Goal: Transaction & Acquisition: Obtain resource

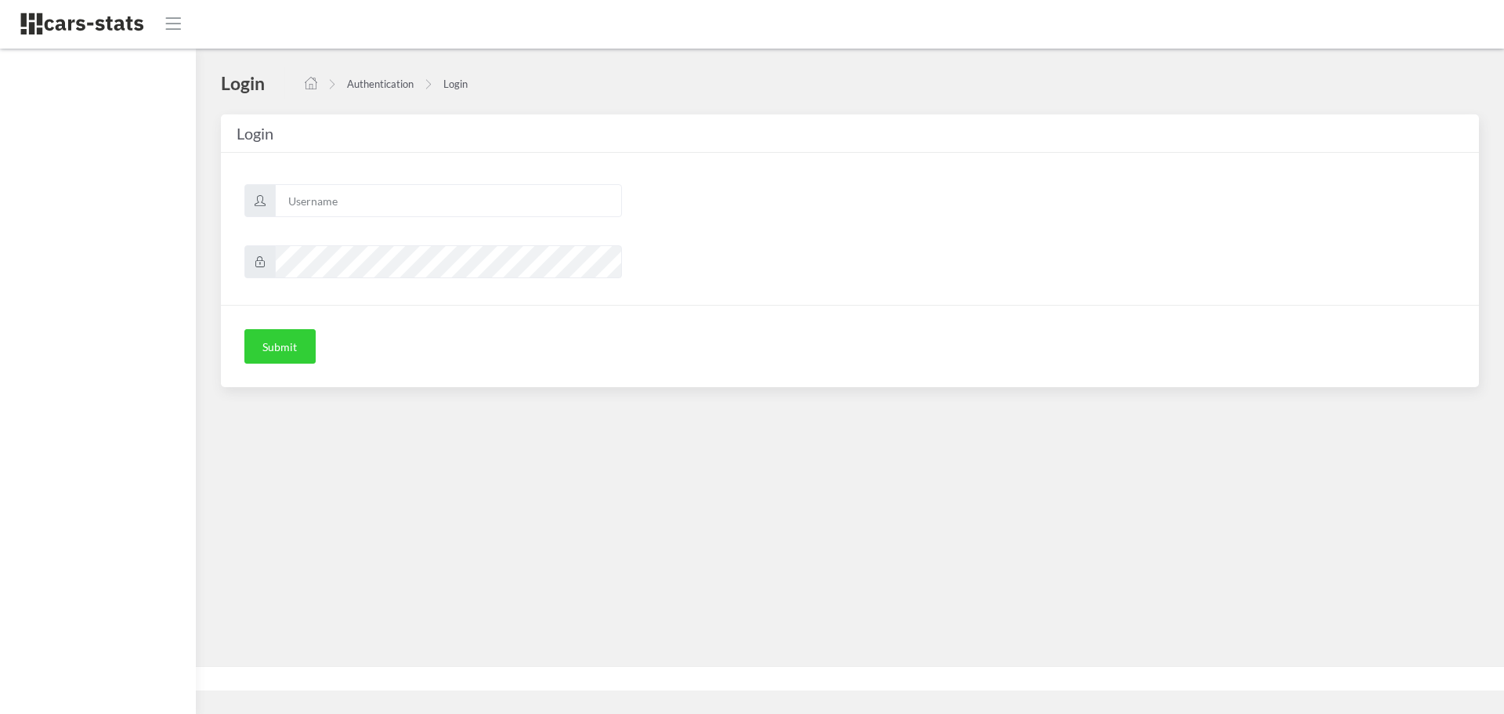
scroll to position [12, 12]
type input "skoda"
click at [290, 350] on button "Submit" at bounding box center [279, 346] width 71 height 34
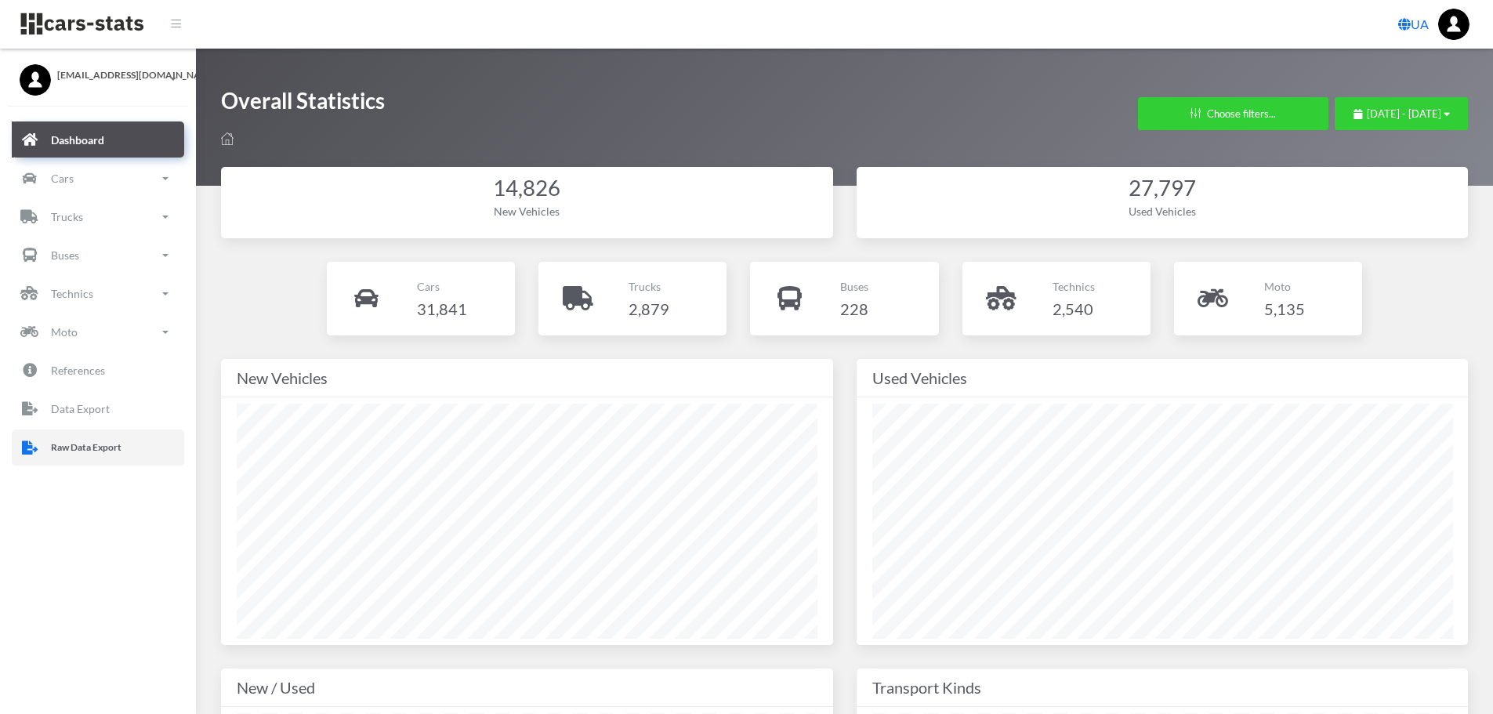
click at [118, 447] on p "Raw Data Export" at bounding box center [86, 447] width 71 height 17
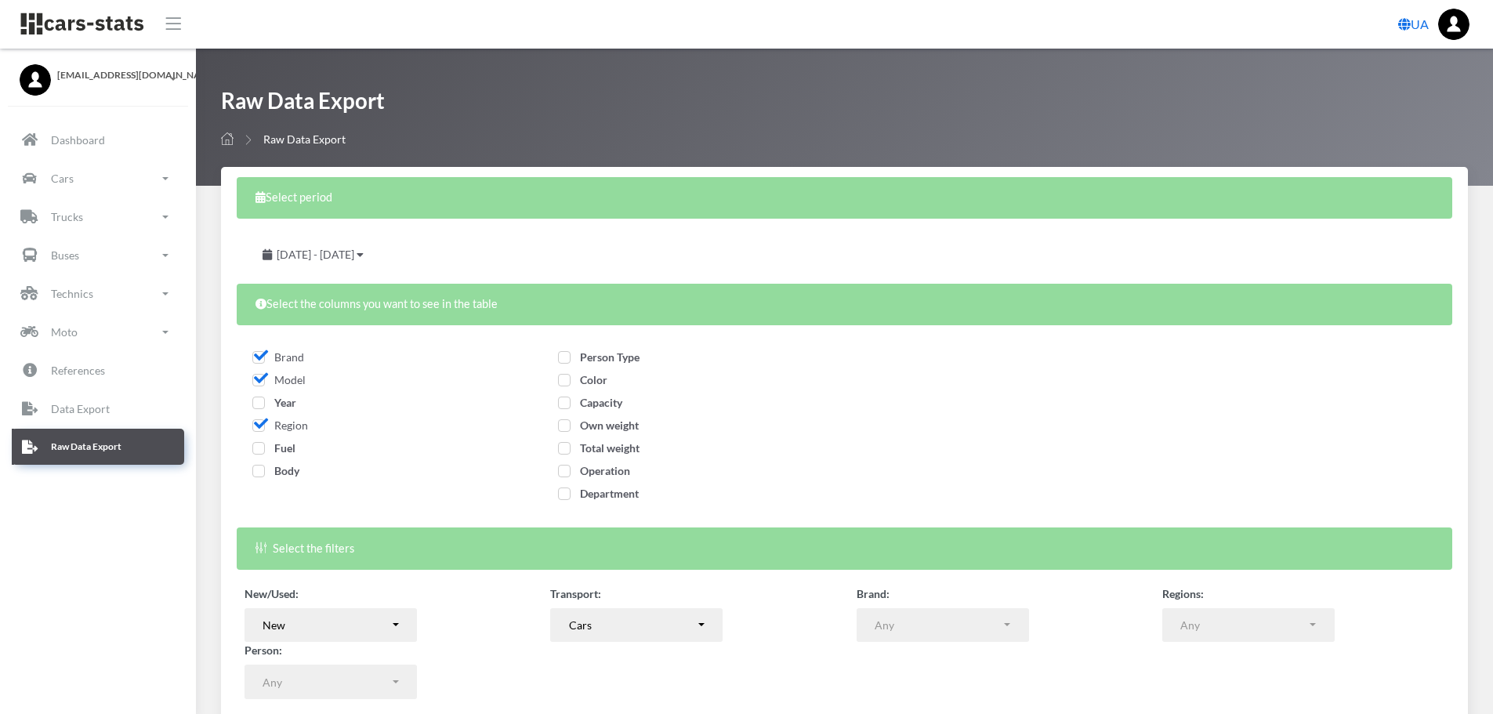
select select
drag, startPoint x: 257, startPoint y: 407, endPoint x: 259, endPoint y: 419, distance: 12.6
click at [257, 407] on span "Year" at bounding box center [274, 402] width 44 height 13
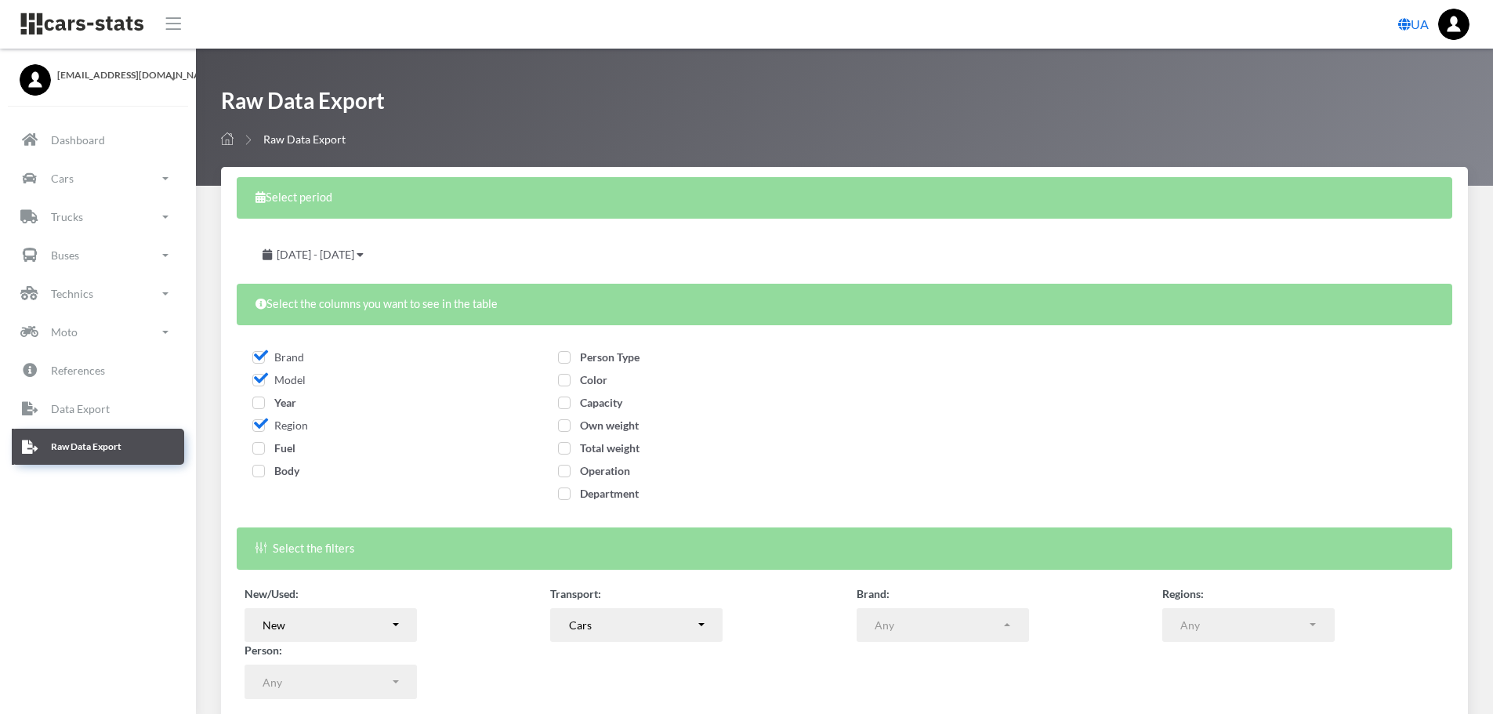
checkbox input "true"
click at [259, 451] on span "Fuel" at bounding box center [273, 447] width 43 height 13
checkbox input "true"
click at [259, 472] on span "Body" at bounding box center [275, 470] width 47 height 13
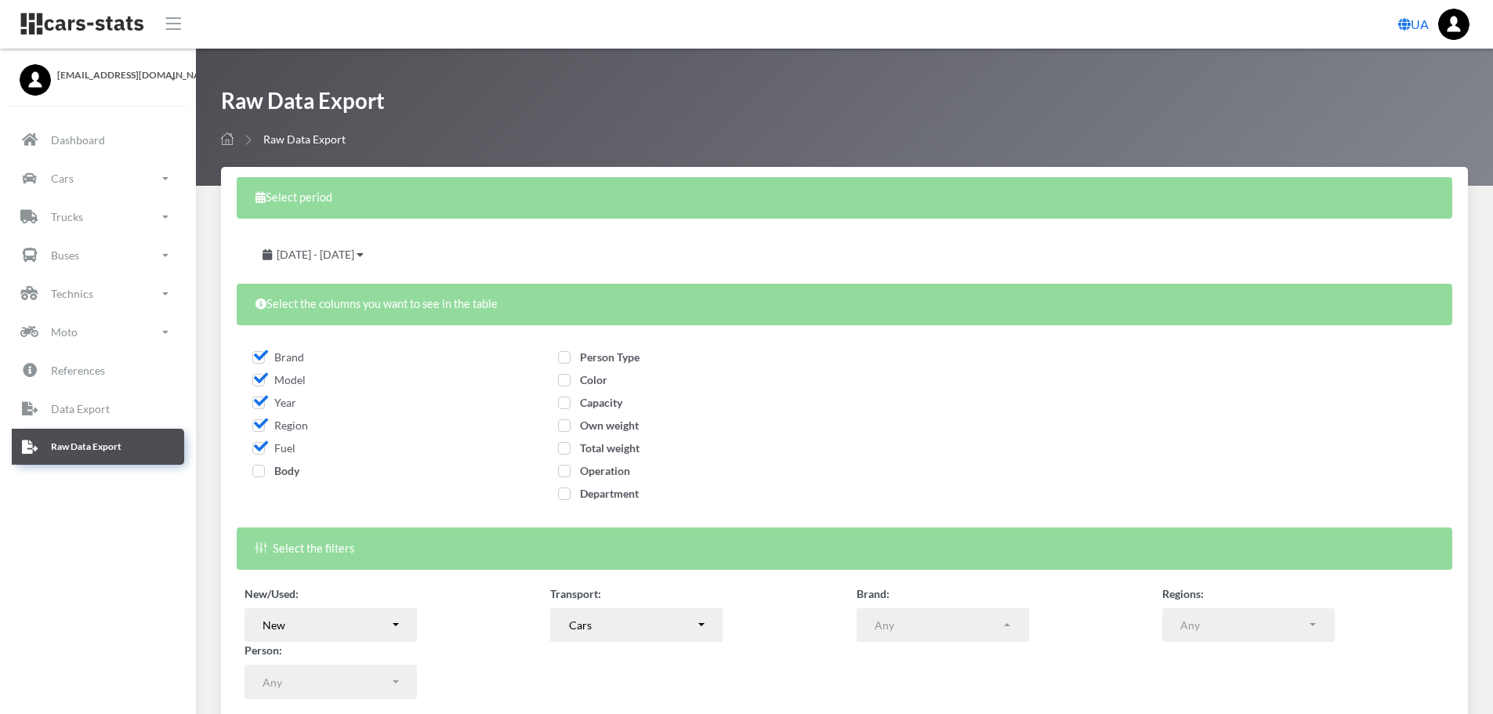
checkbox input "true"
click at [567, 356] on span "Person Type" at bounding box center [598, 356] width 81 height 13
checkbox input "true"
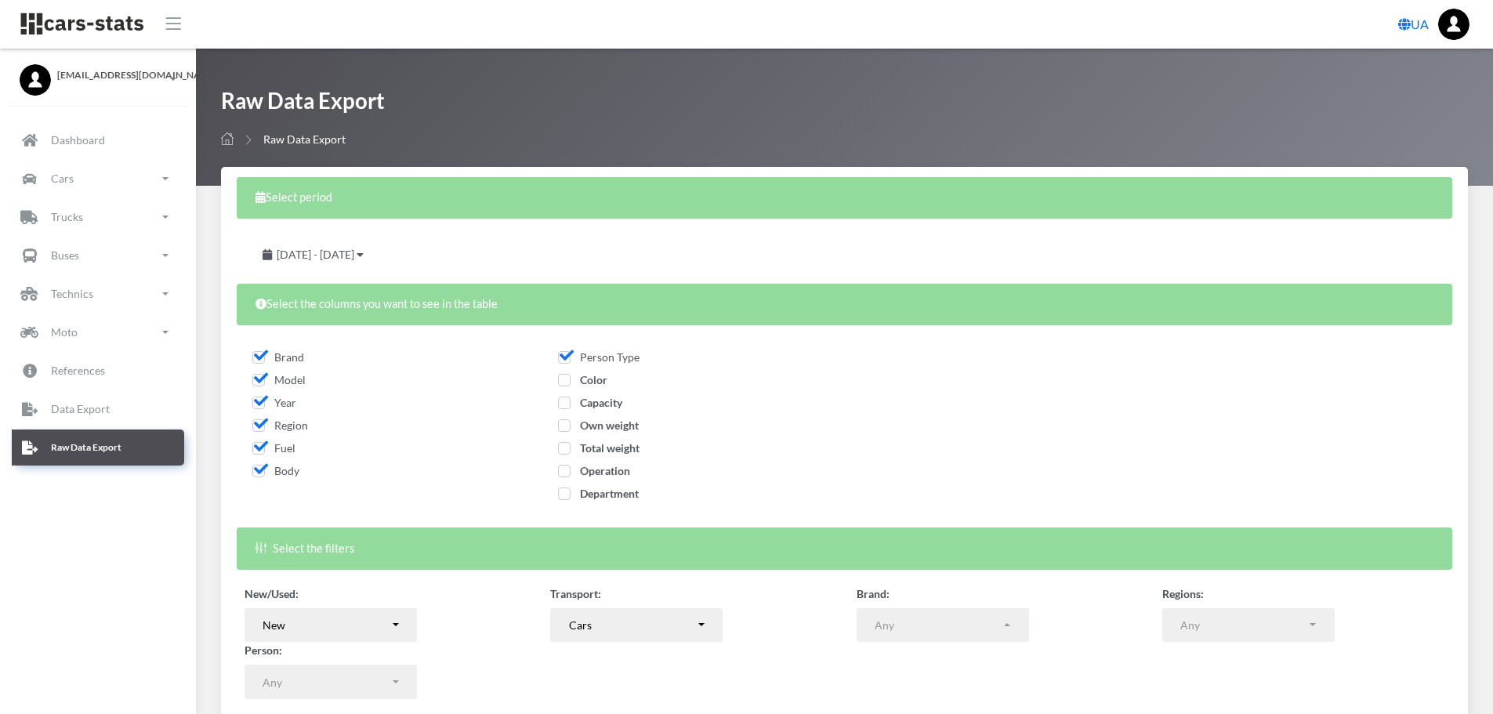
drag, startPoint x: 566, startPoint y: 376, endPoint x: 563, endPoint y: 402, distance: 26.0
click at [565, 377] on span "Color" at bounding box center [582, 379] width 49 height 13
checkbox input "true"
click at [563, 402] on span "Capacity" at bounding box center [590, 402] width 64 height 13
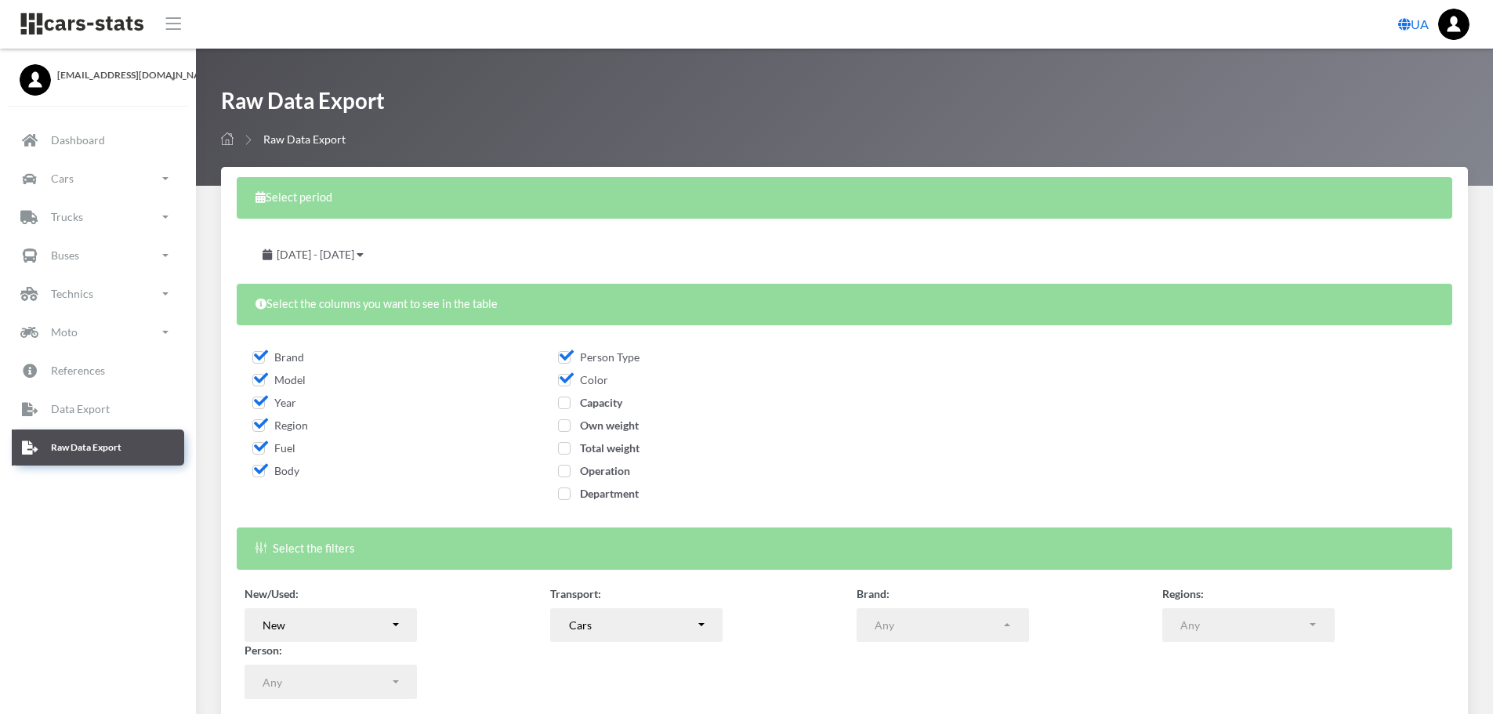
checkbox input "true"
drag, startPoint x: 563, startPoint y: 425, endPoint x: 563, endPoint y: 438, distance: 13.3
click at [563, 426] on span "Own weight" at bounding box center [598, 424] width 81 height 13
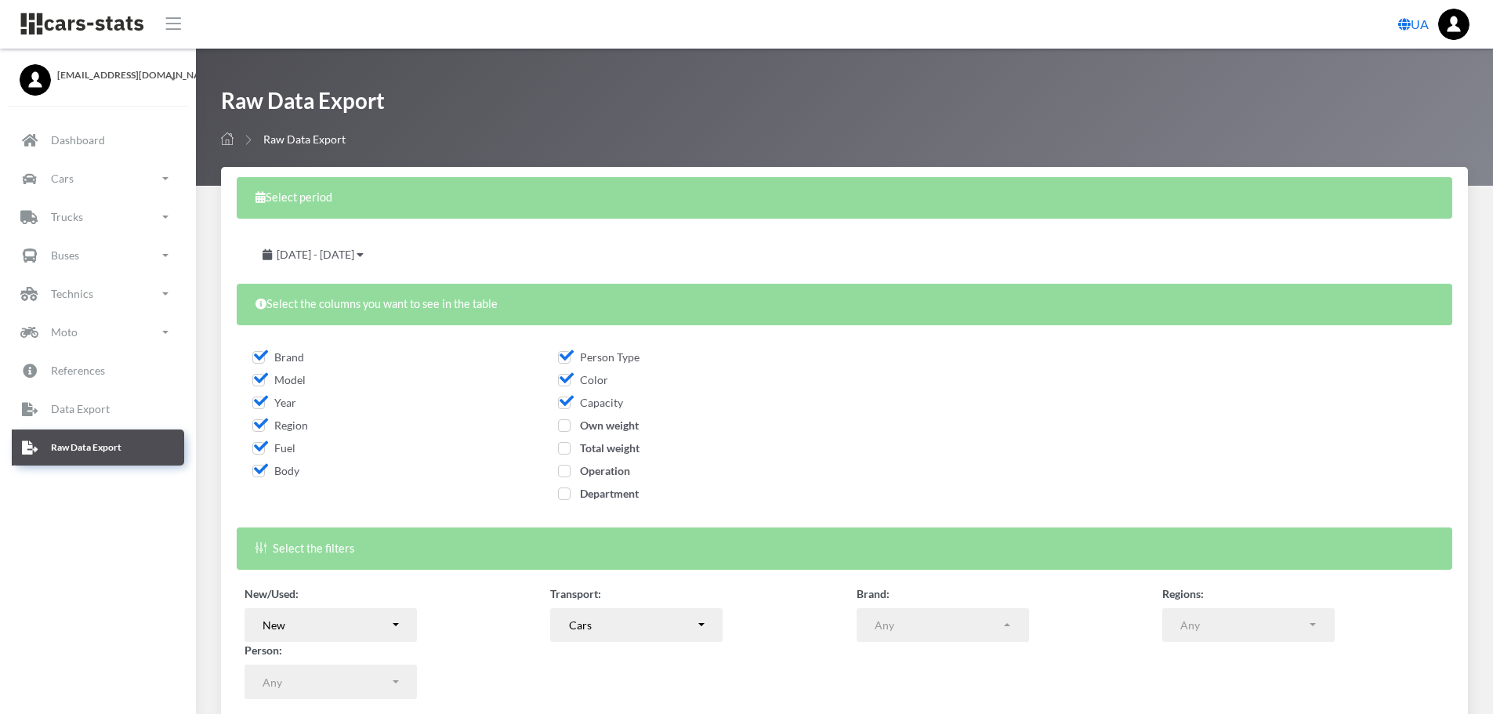
checkbox input "true"
click at [563, 447] on span "Total weight" at bounding box center [598, 447] width 81 height 13
checkbox input "true"
click at [561, 469] on span "Operation" at bounding box center [594, 470] width 72 height 13
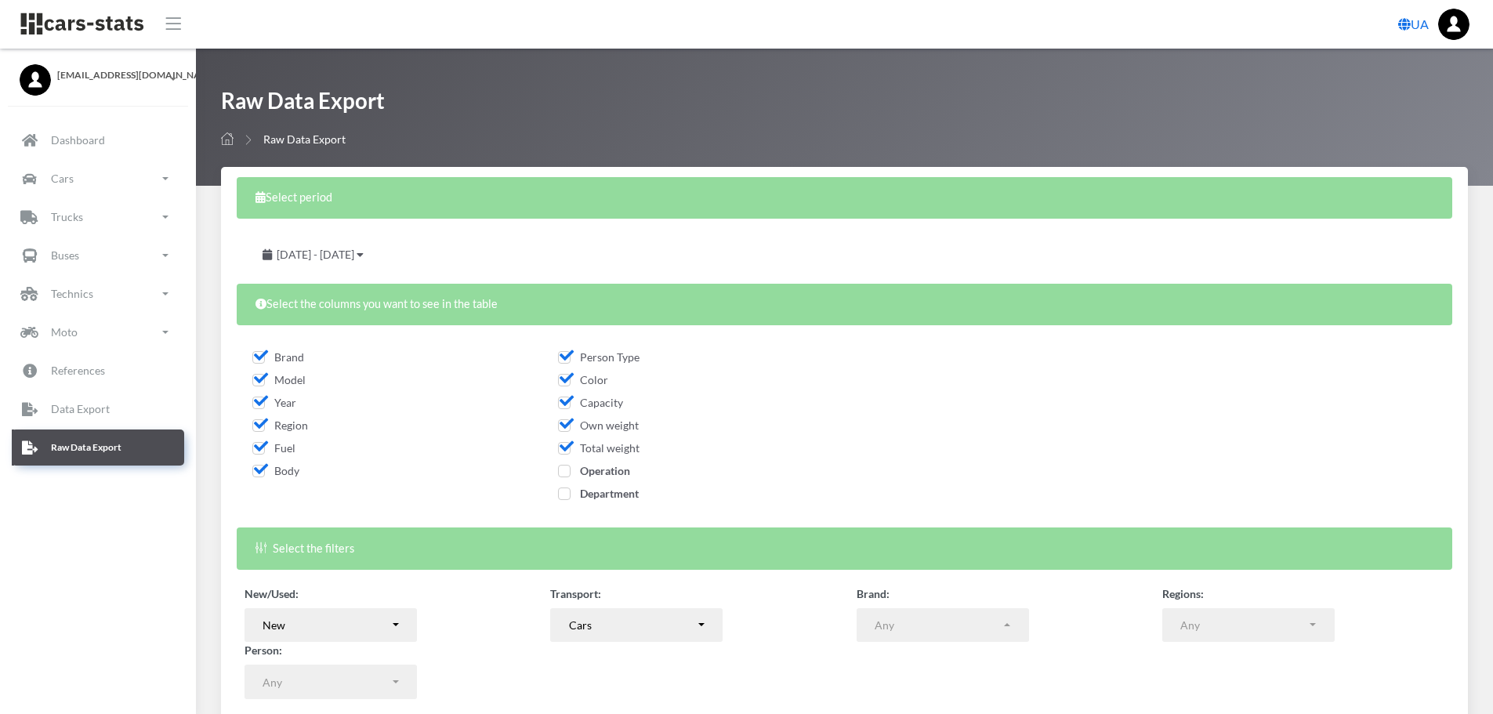
checkbox input "true"
click at [564, 498] on span "Department" at bounding box center [598, 493] width 81 height 13
checkbox input "true"
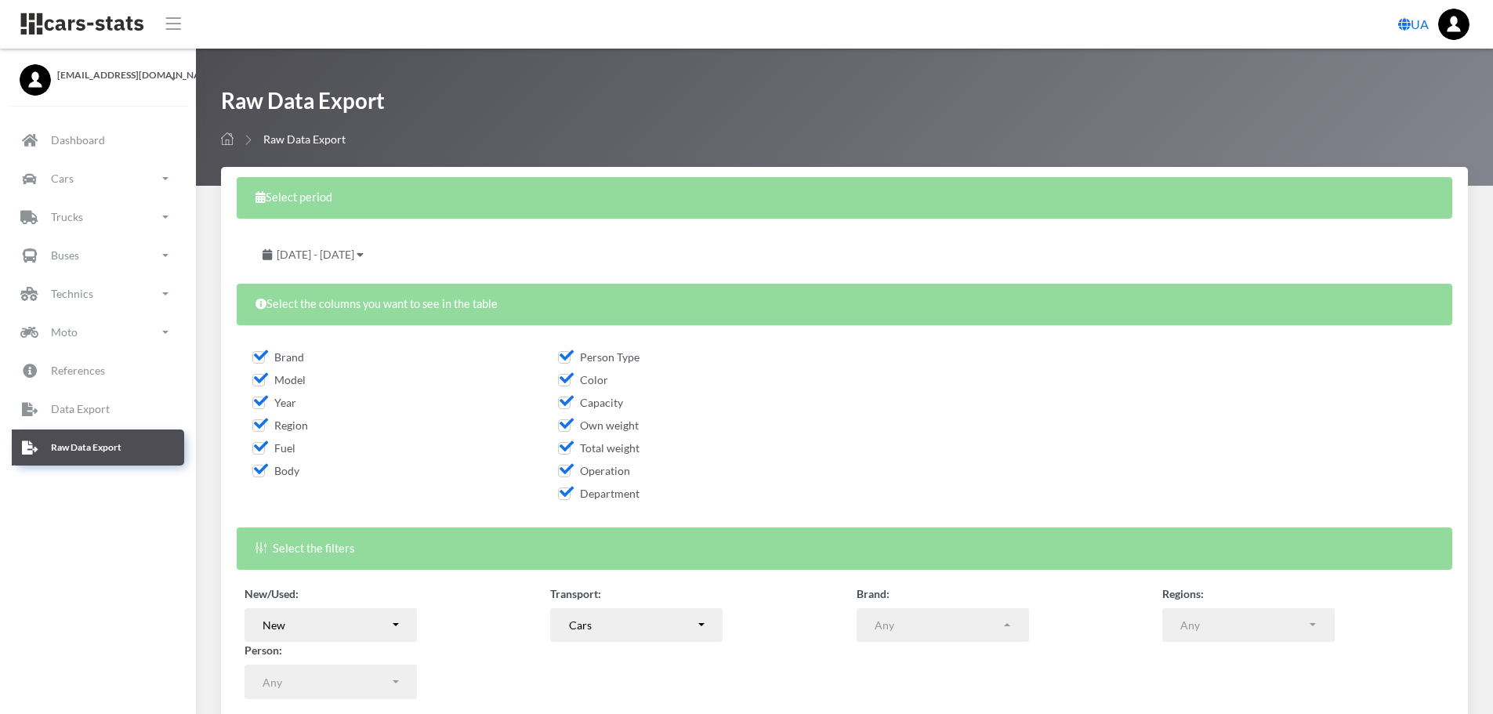
click at [382, 267] on div "August 19, 2025 - September 18, 2025" at bounding box center [313, 254] width 138 height 34
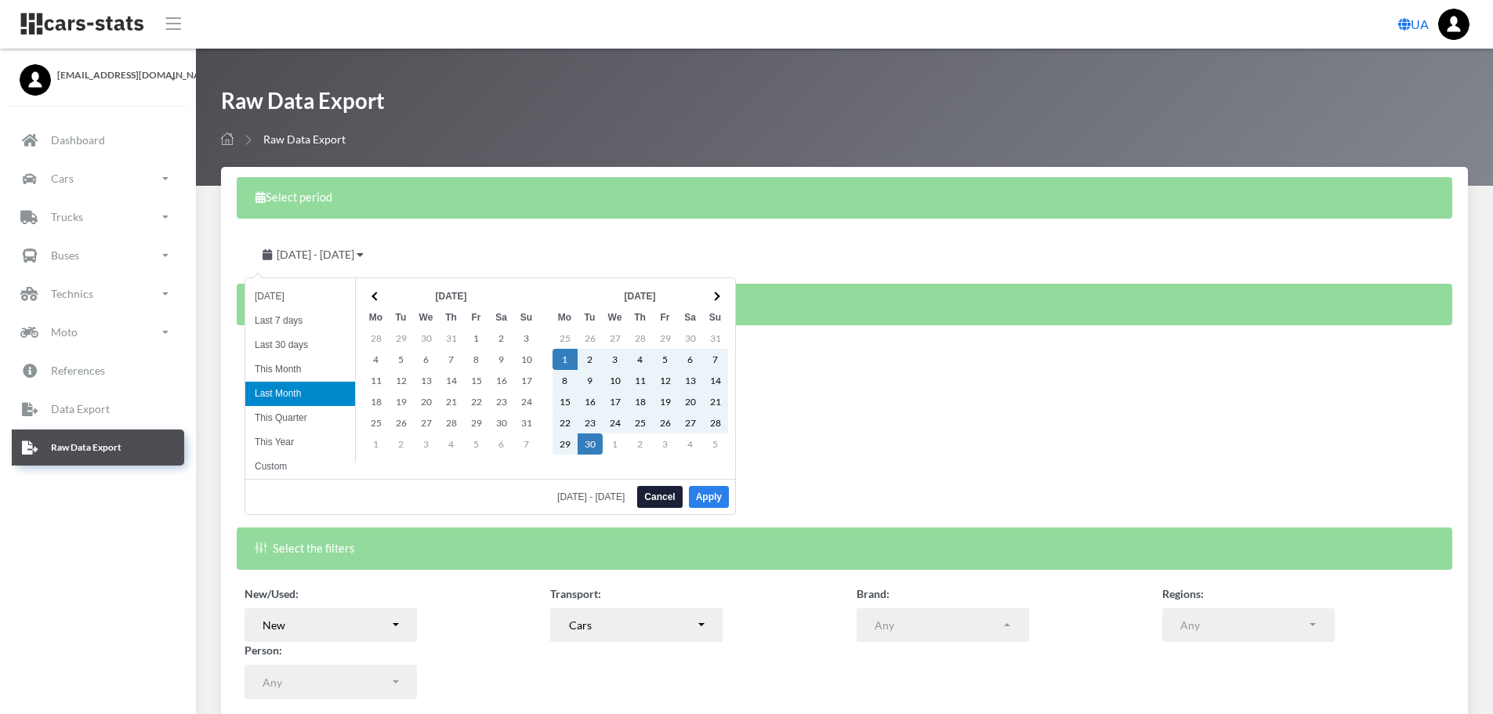
drag, startPoint x: 711, startPoint y: 500, endPoint x: 745, endPoint y: 496, distance: 33.9
click at [715, 501] on button "Apply" at bounding box center [709, 497] width 40 height 22
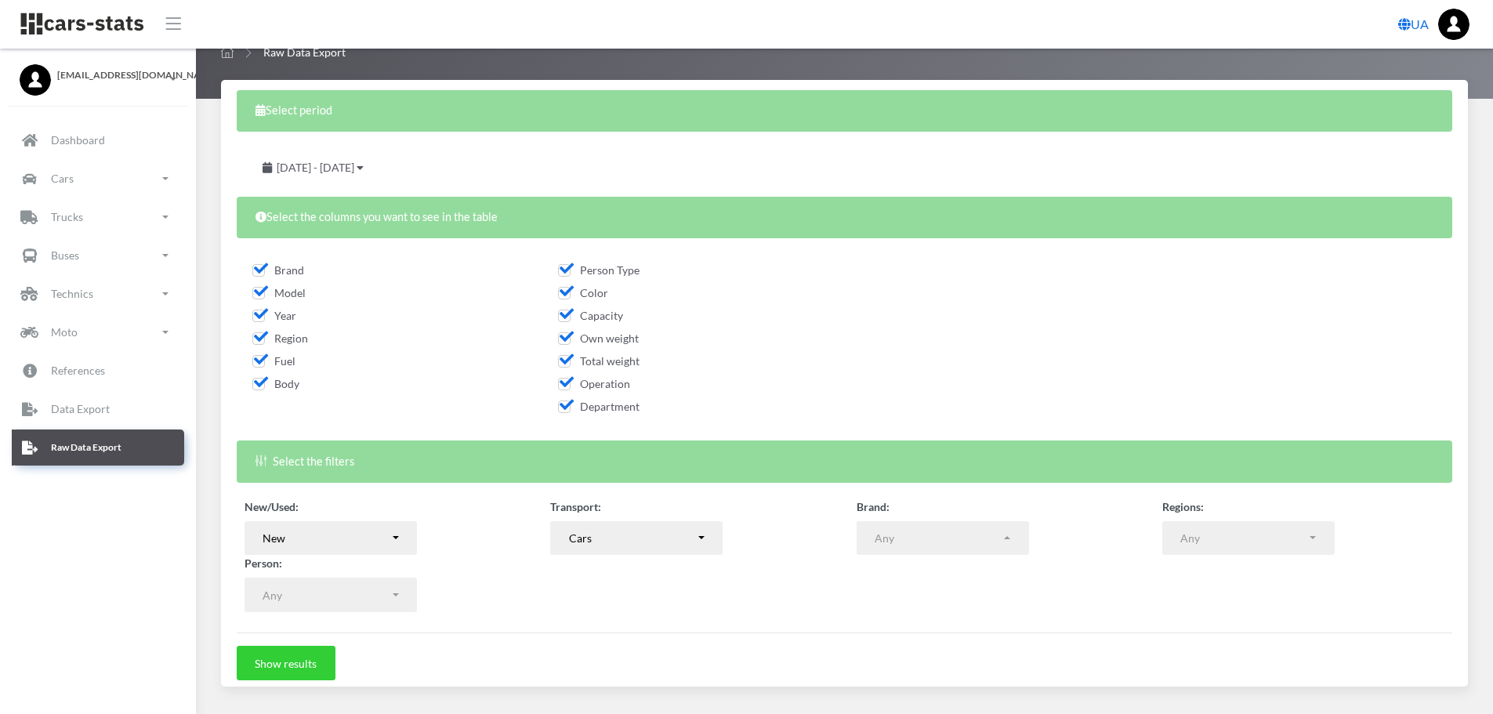
scroll to position [48, 0]
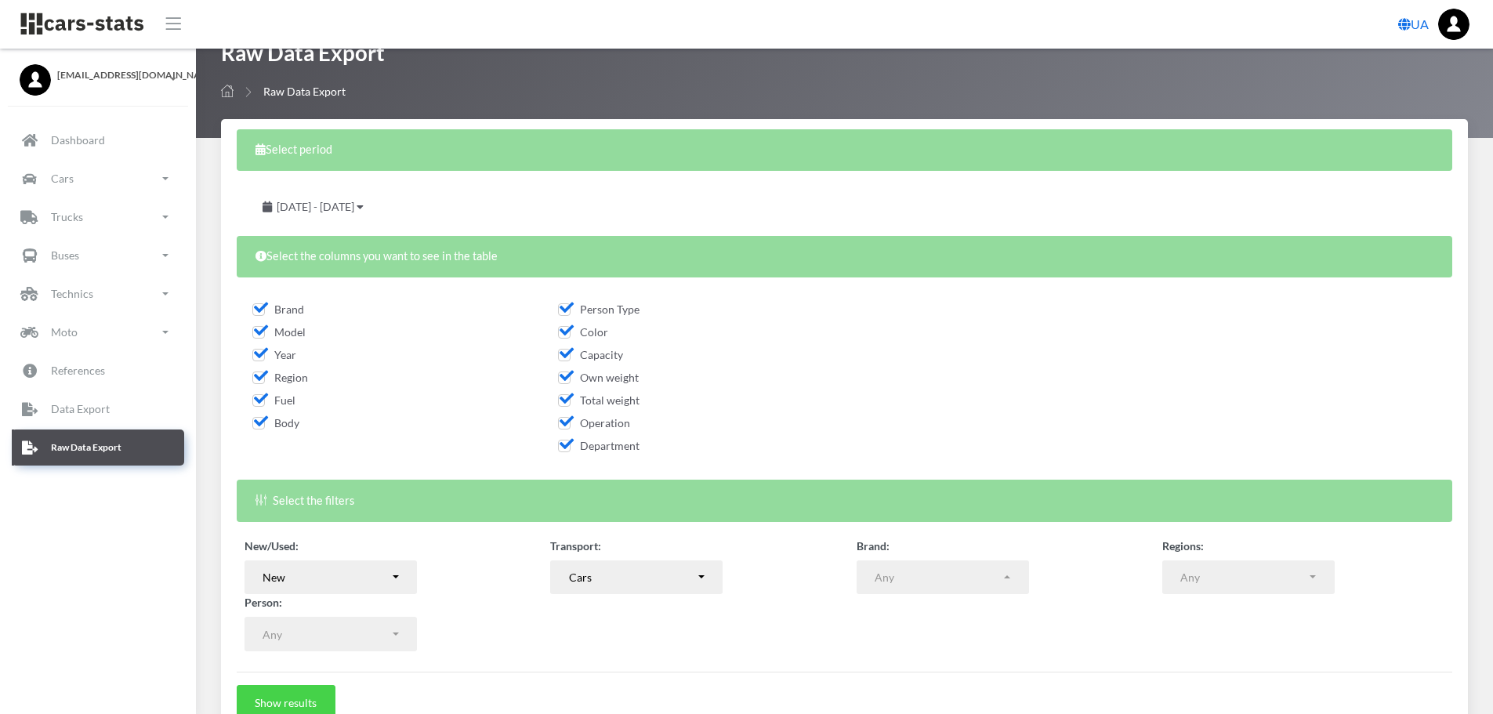
click at [305, 700] on button "Show results" at bounding box center [286, 702] width 99 height 34
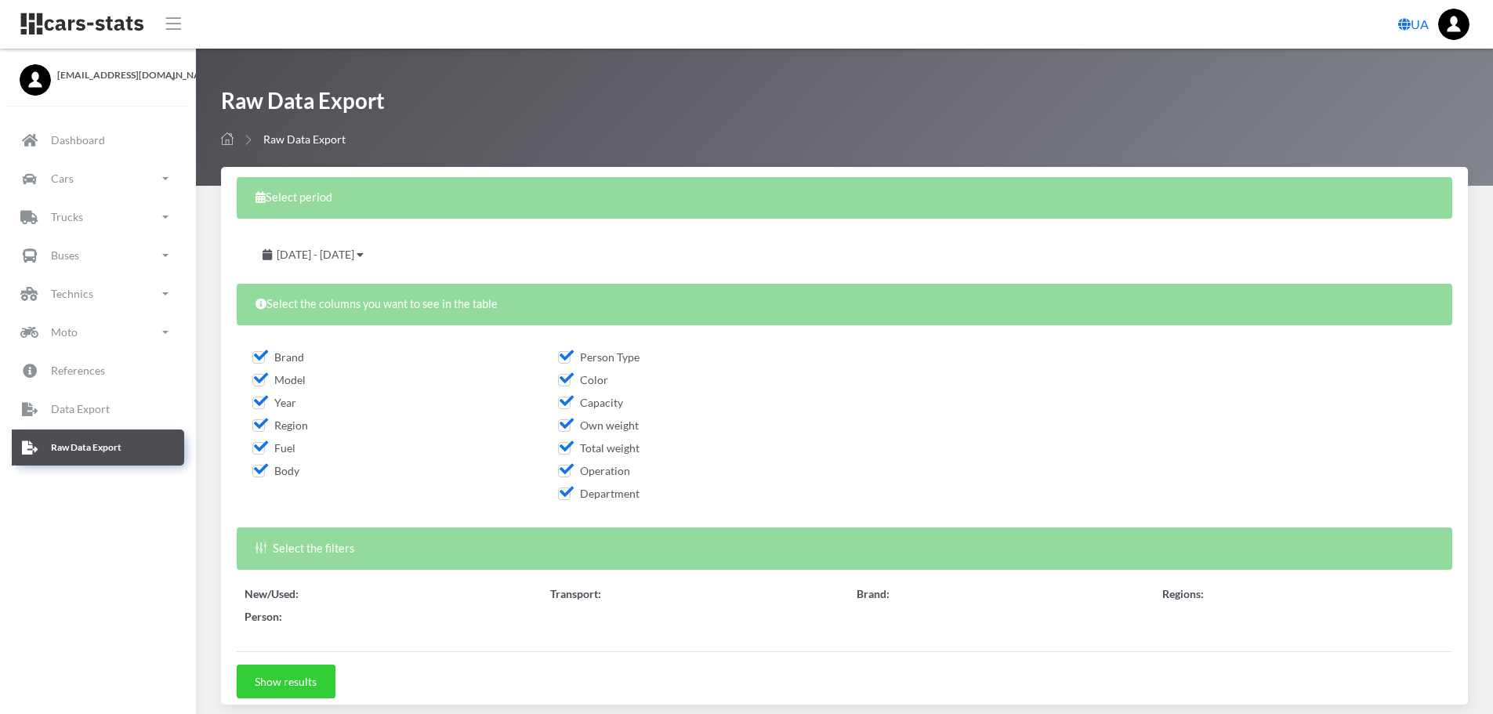
select select "50"
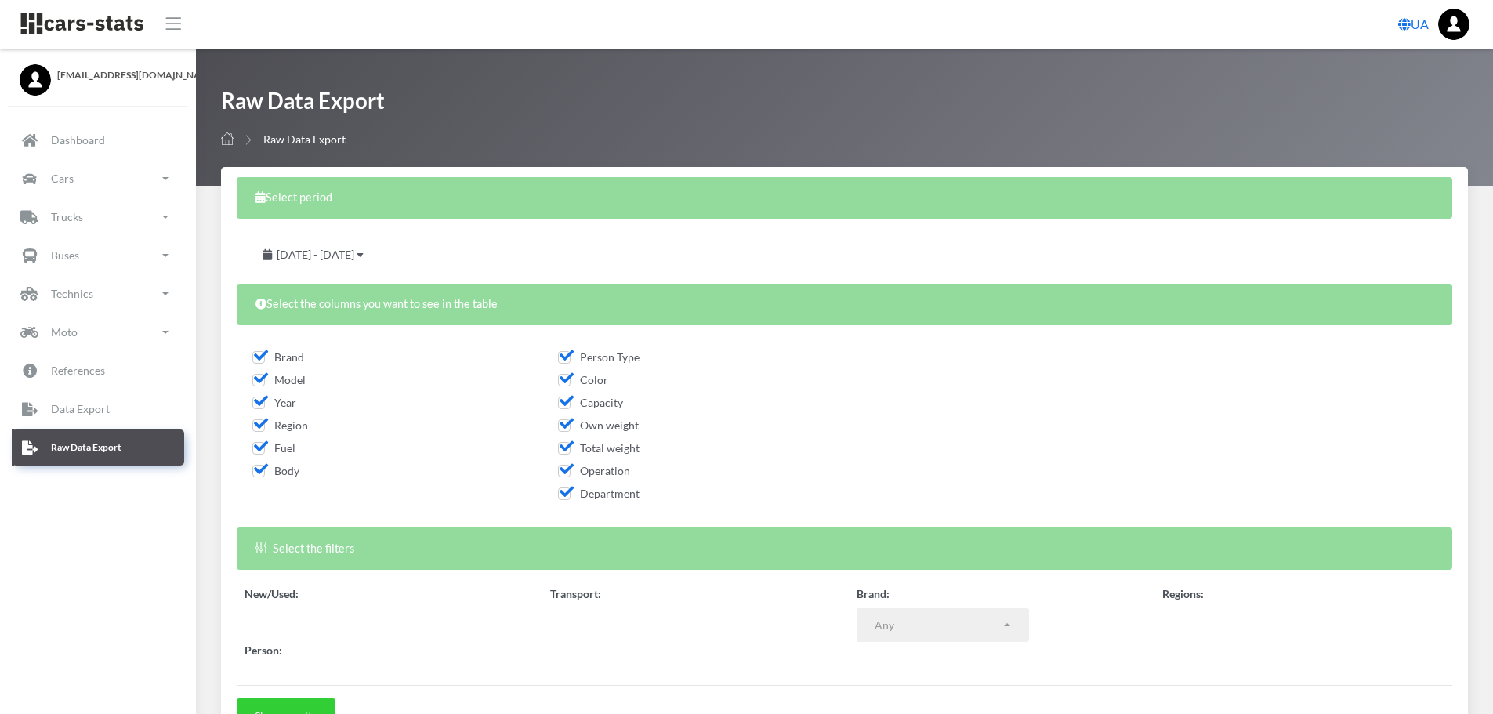
select select
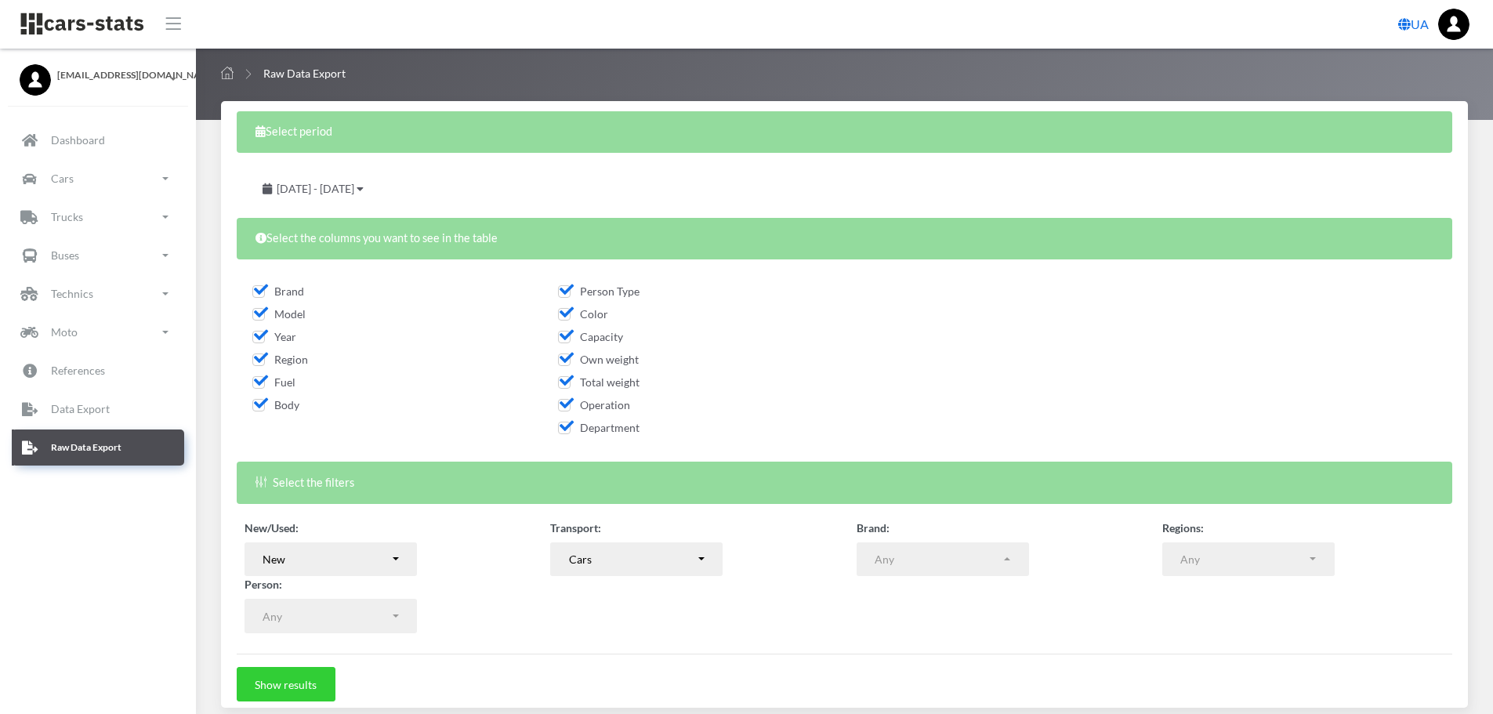
scroll to position [78, 0]
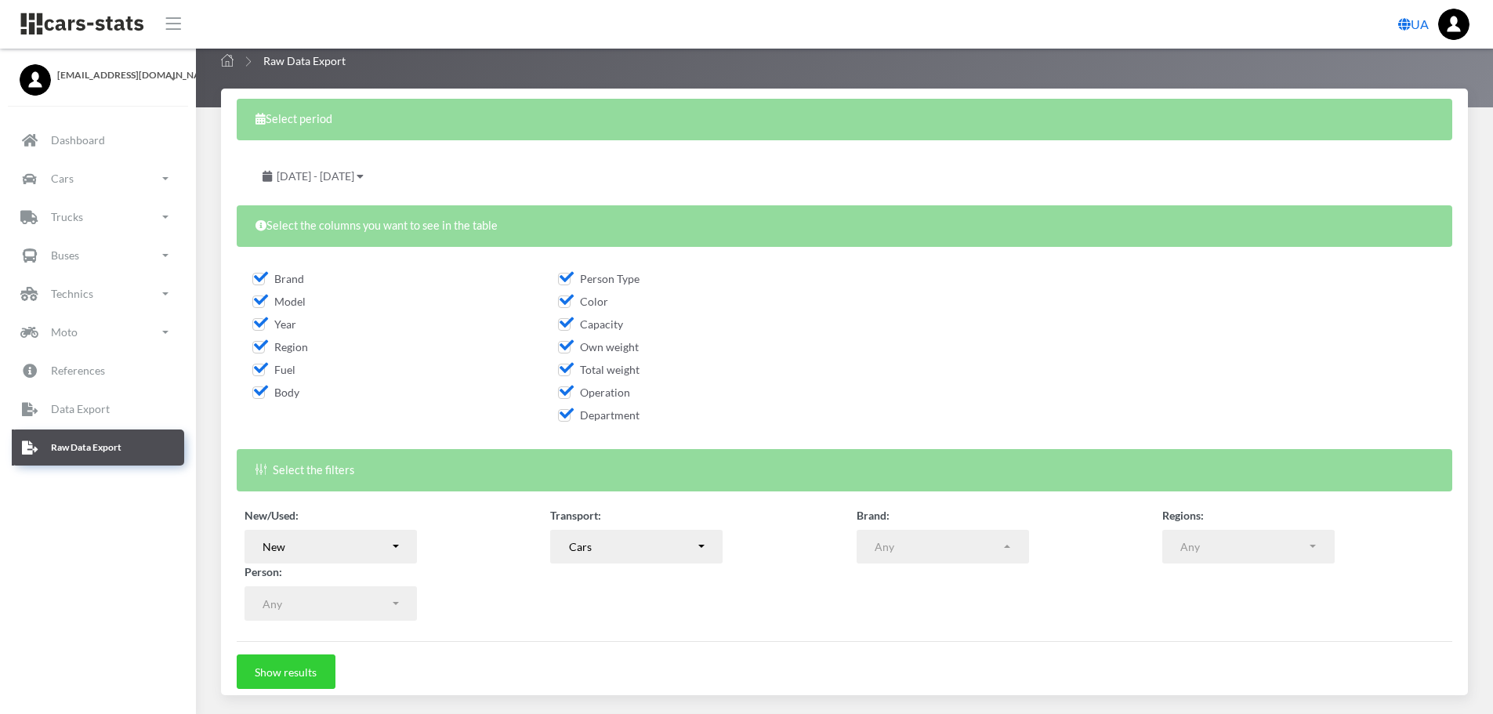
click at [354, 176] on span "[DATE] - [DATE]" at bounding box center [316, 175] width 78 height 13
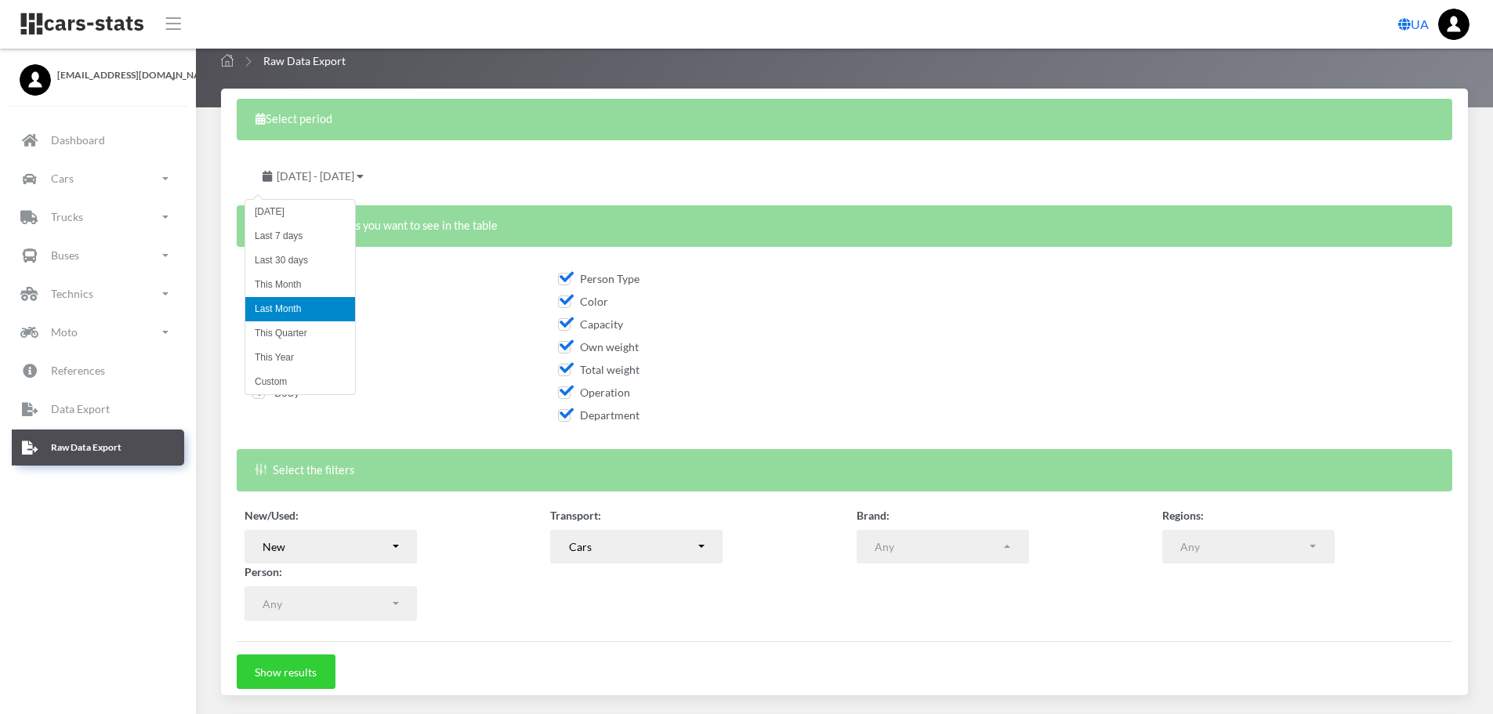
click at [354, 176] on span "[DATE] - [DATE]" at bounding box center [316, 175] width 78 height 13
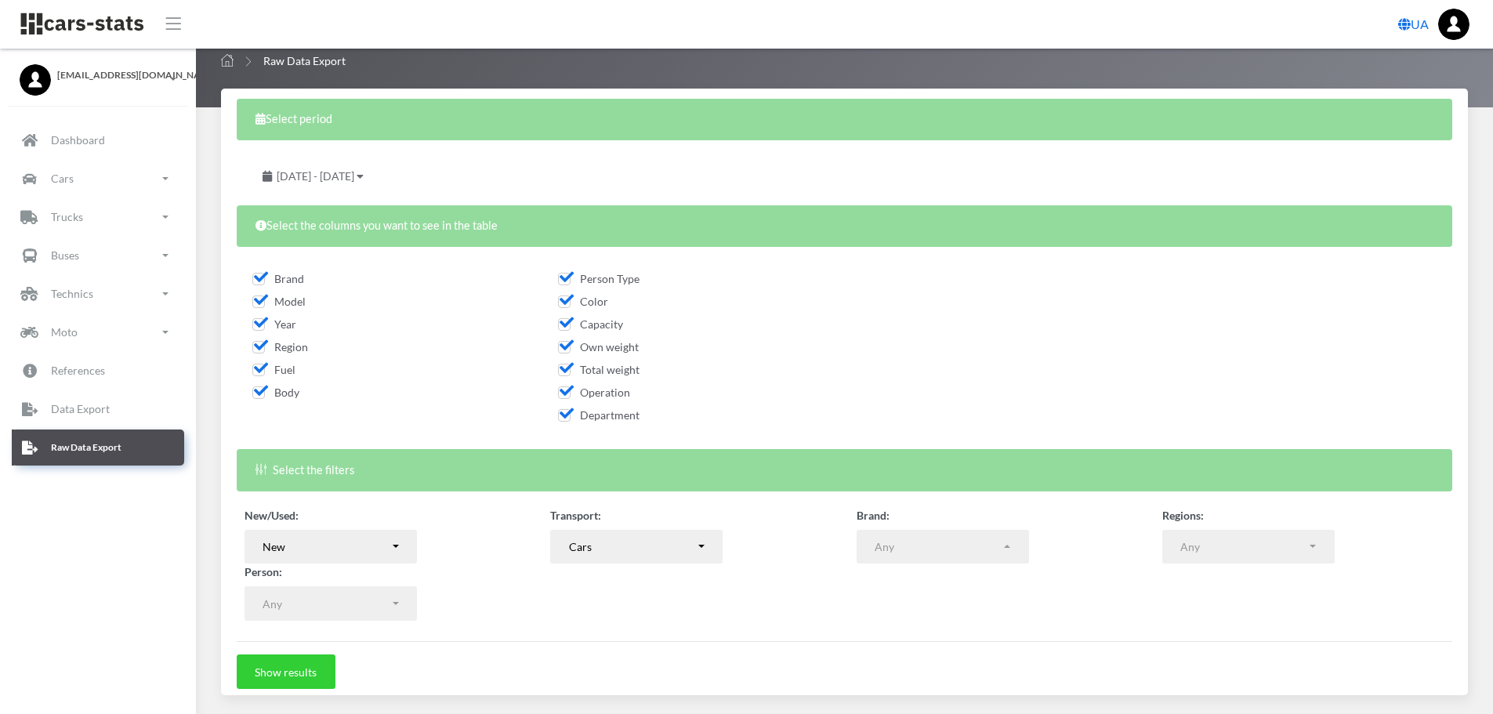
click at [354, 174] on span "[DATE] - [DATE]" at bounding box center [316, 175] width 78 height 13
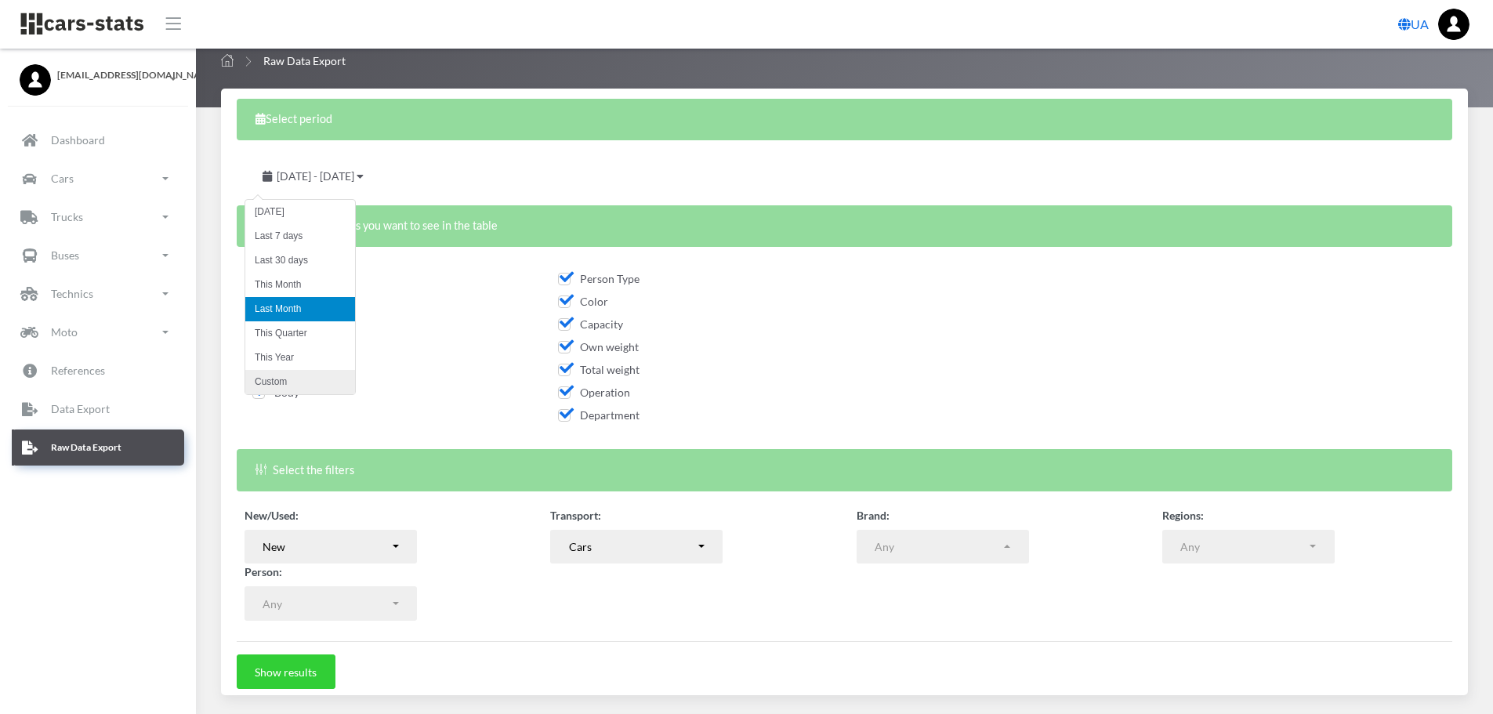
click at [317, 379] on li "Custom" at bounding box center [300, 382] width 110 height 24
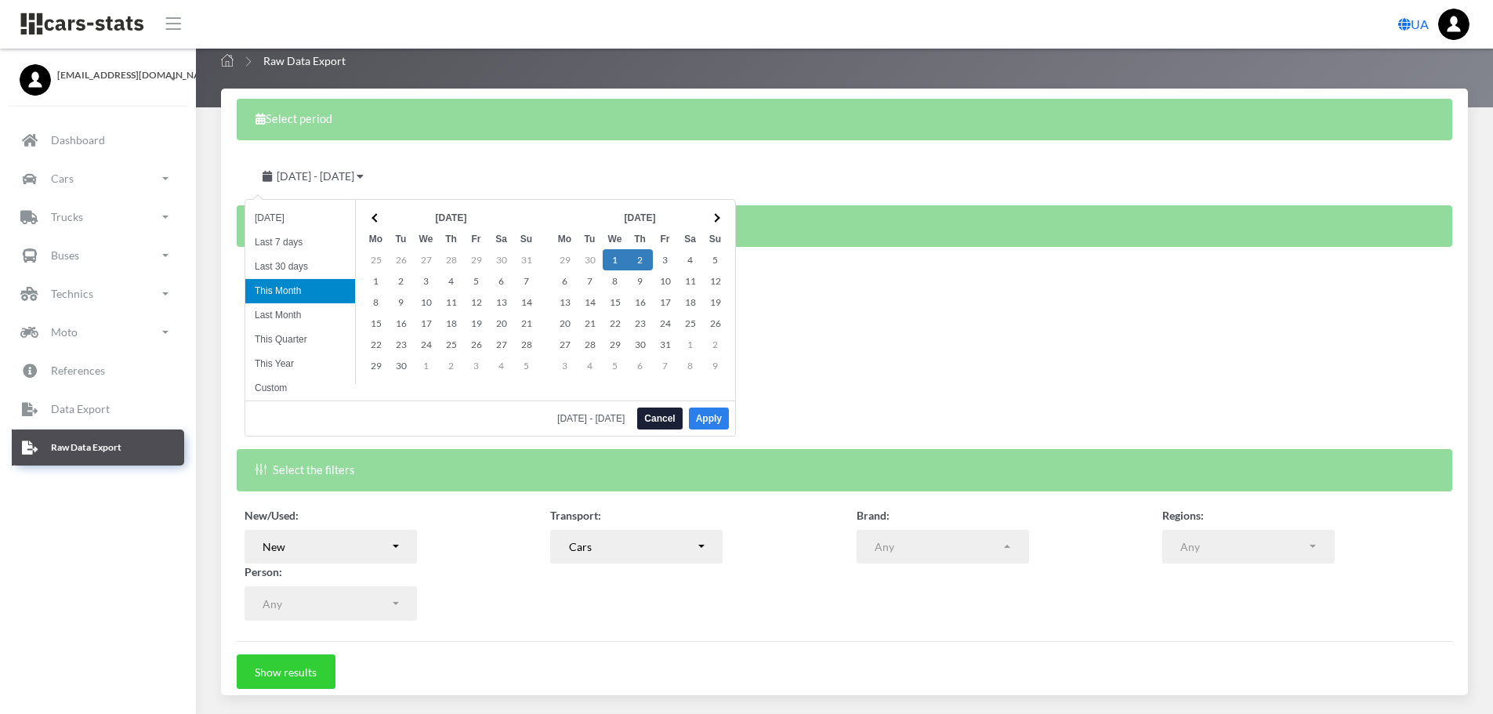
click at [712, 417] on button "Apply" at bounding box center [709, 418] width 40 height 22
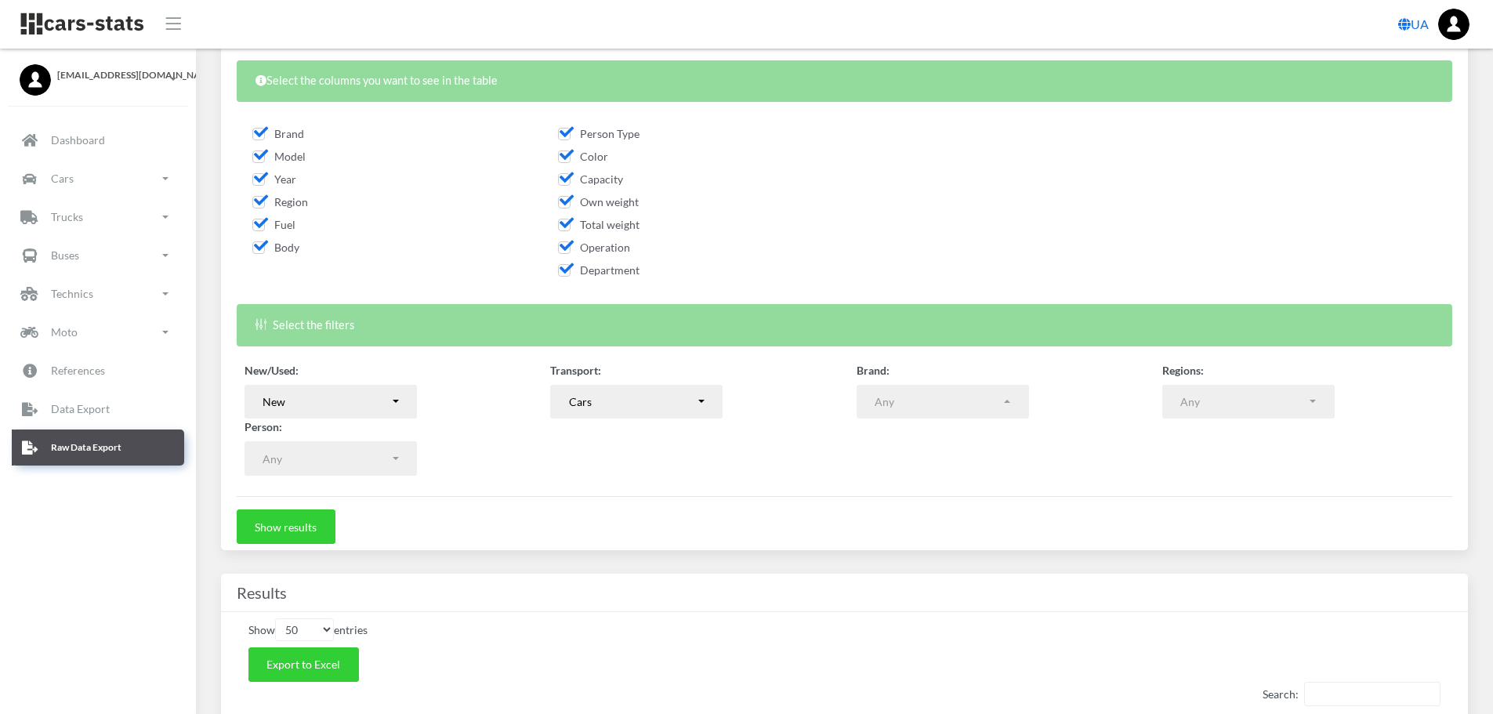
scroll to position [235, 0]
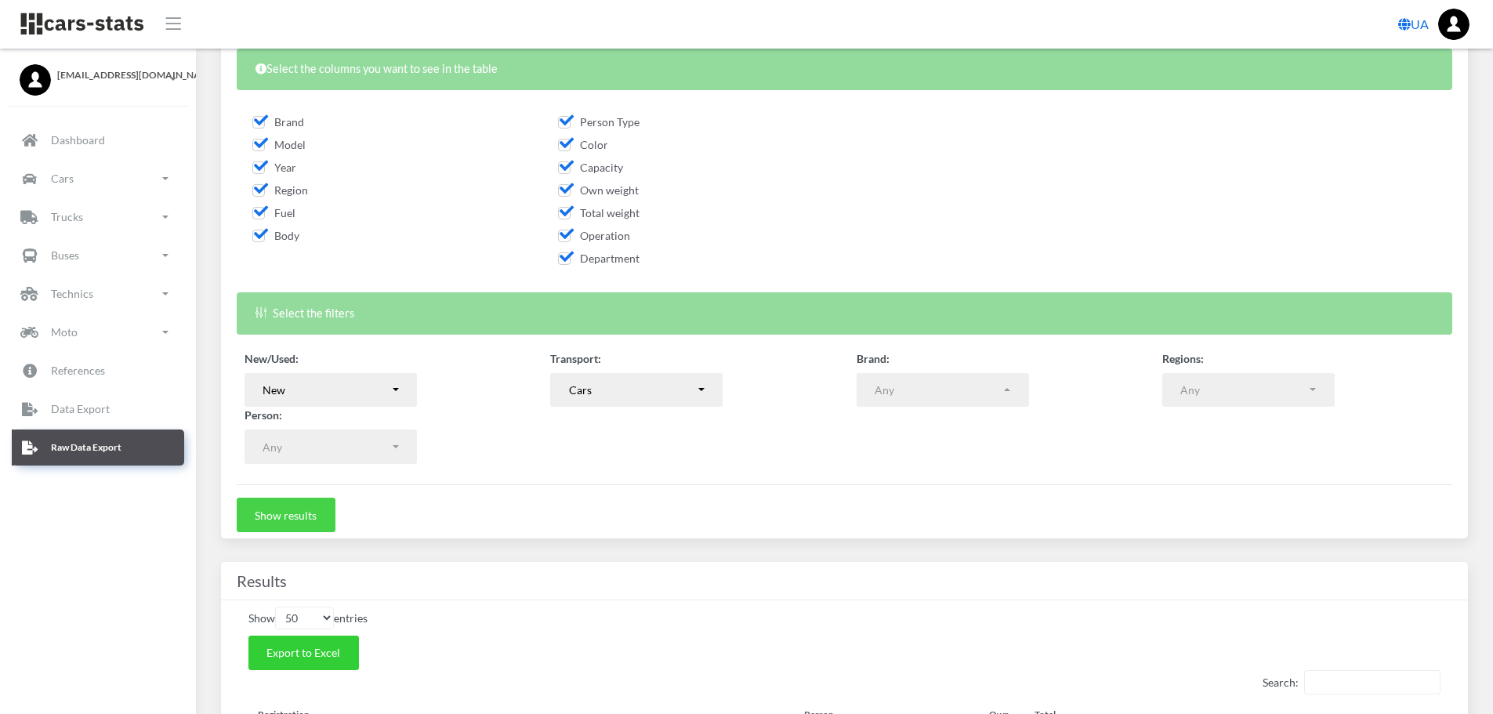
click at [276, 505] on button "Show results" at bounding box center [286, 515] width 99 height 34
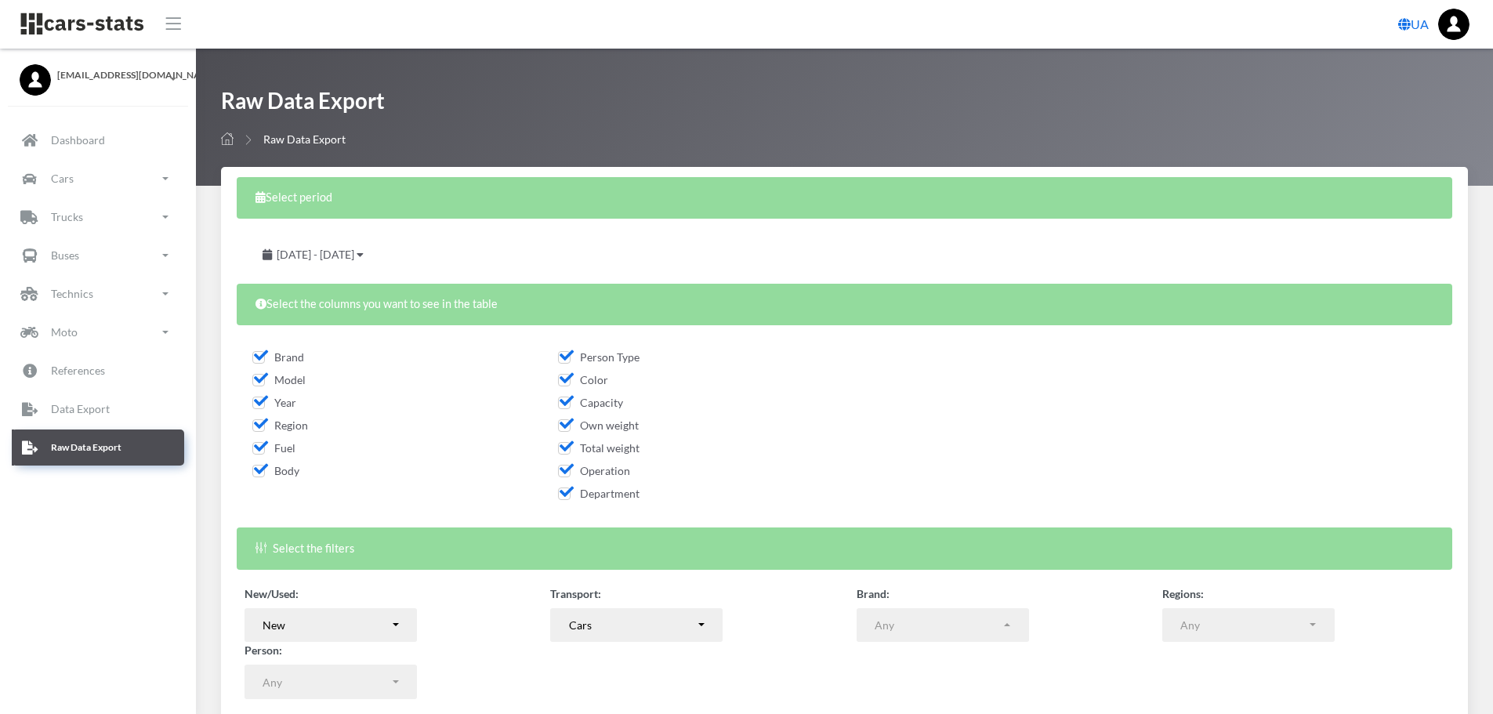
select select
select select "50"
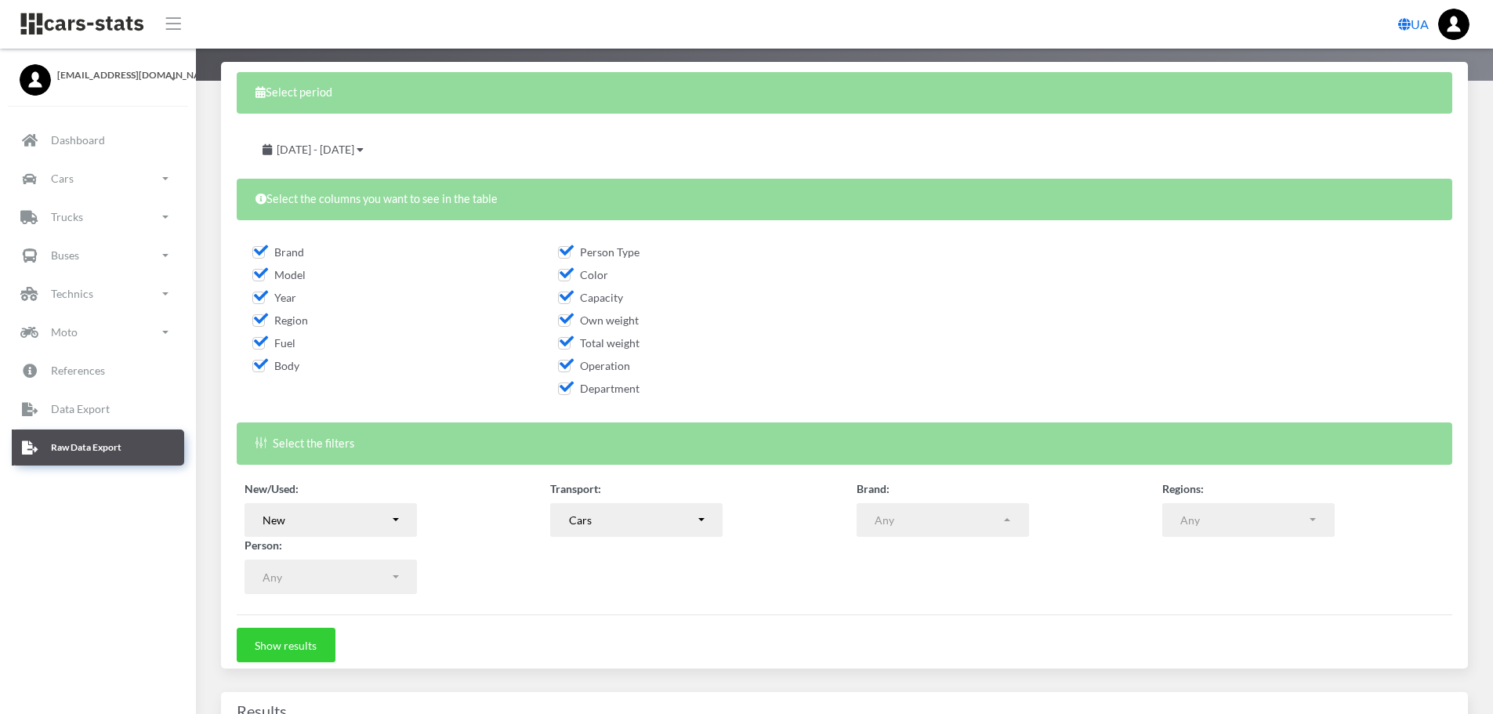
scroll to position [313, 0]
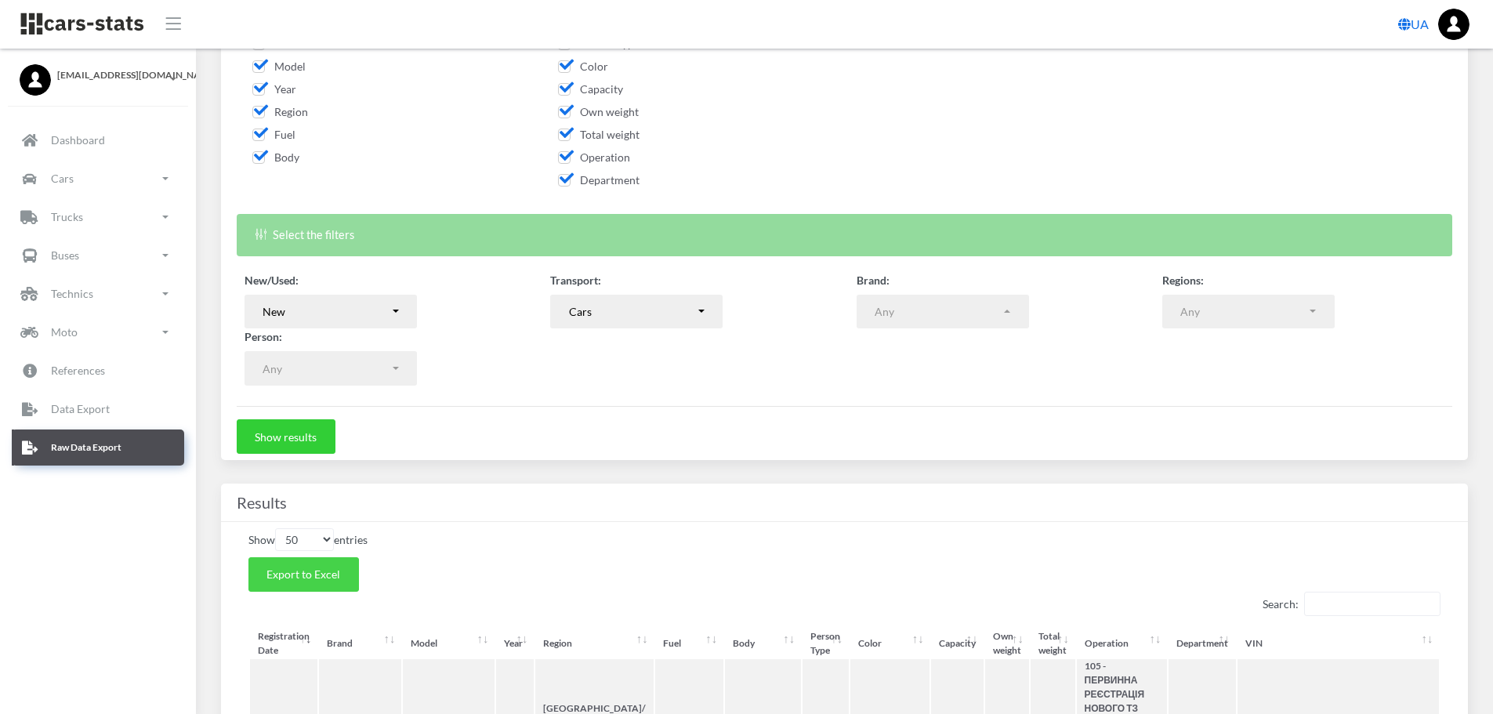
click at [335, 571] on span "Export to Excel" at bounding box center [303, 573] width 74 height 13
click at [395, 312] on button "New" at bounding box center [330, 312] width 172 height 34
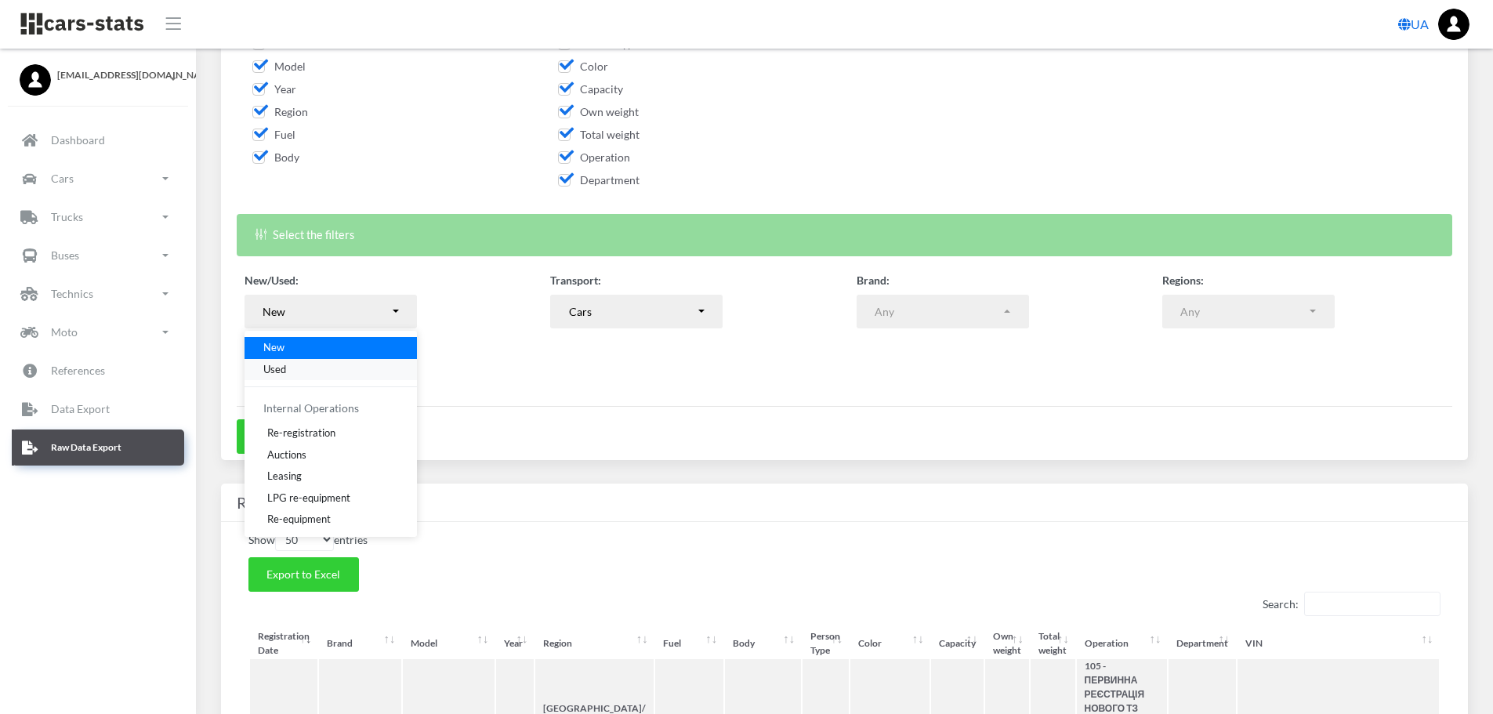
click at [311, 371] on link "Used" at bounding box center [330, 369] width 172 height 22
select select "used-import"
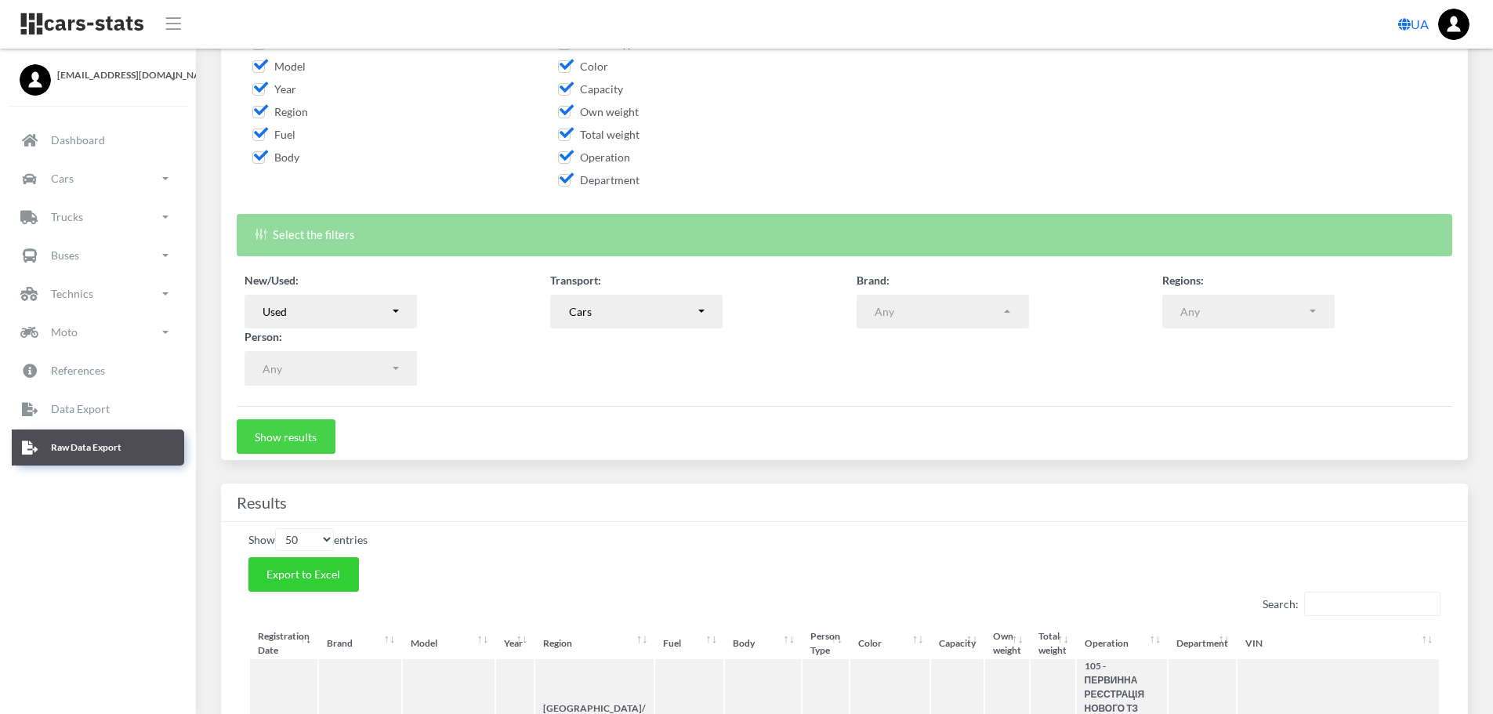
click at [310, 437] on button "Show results" at bounding box center [286, 436] width 99 height 34
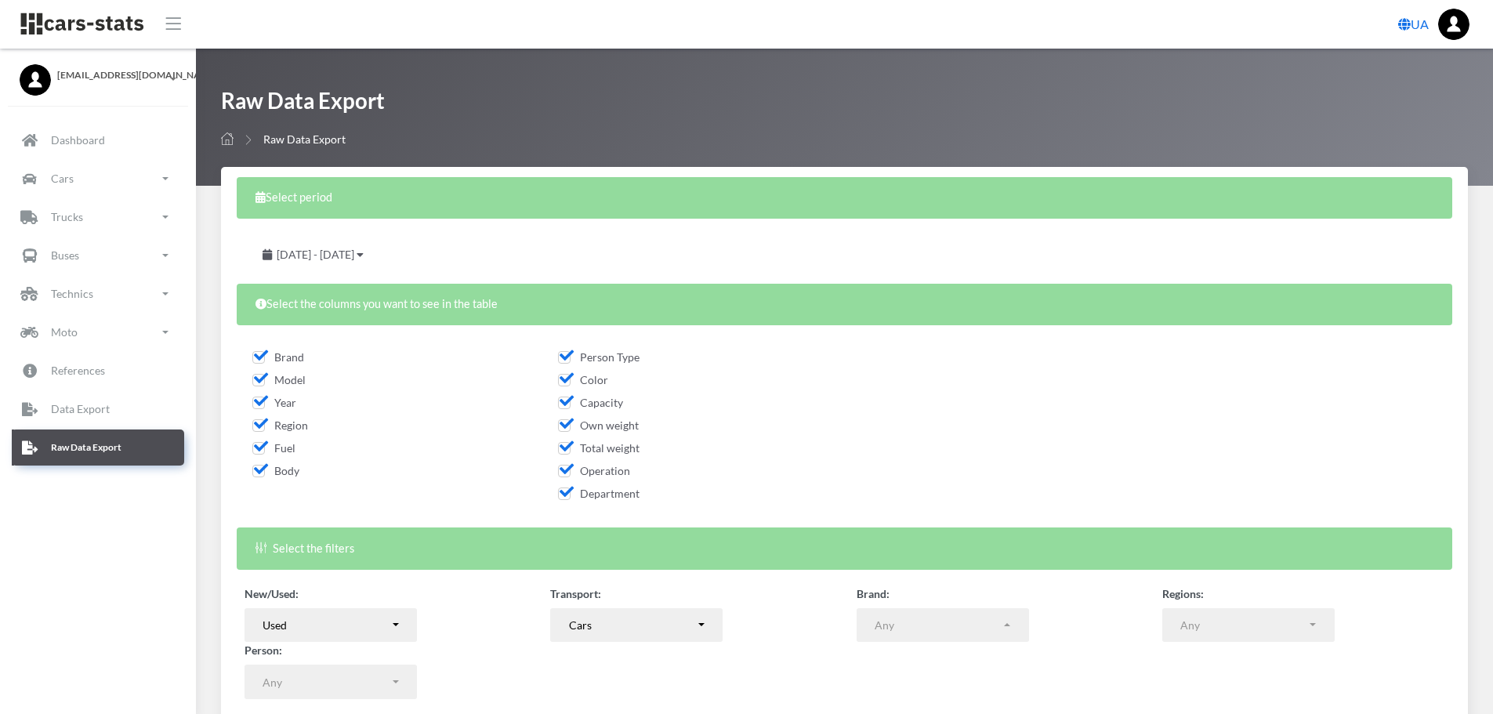
select select
select select "50"
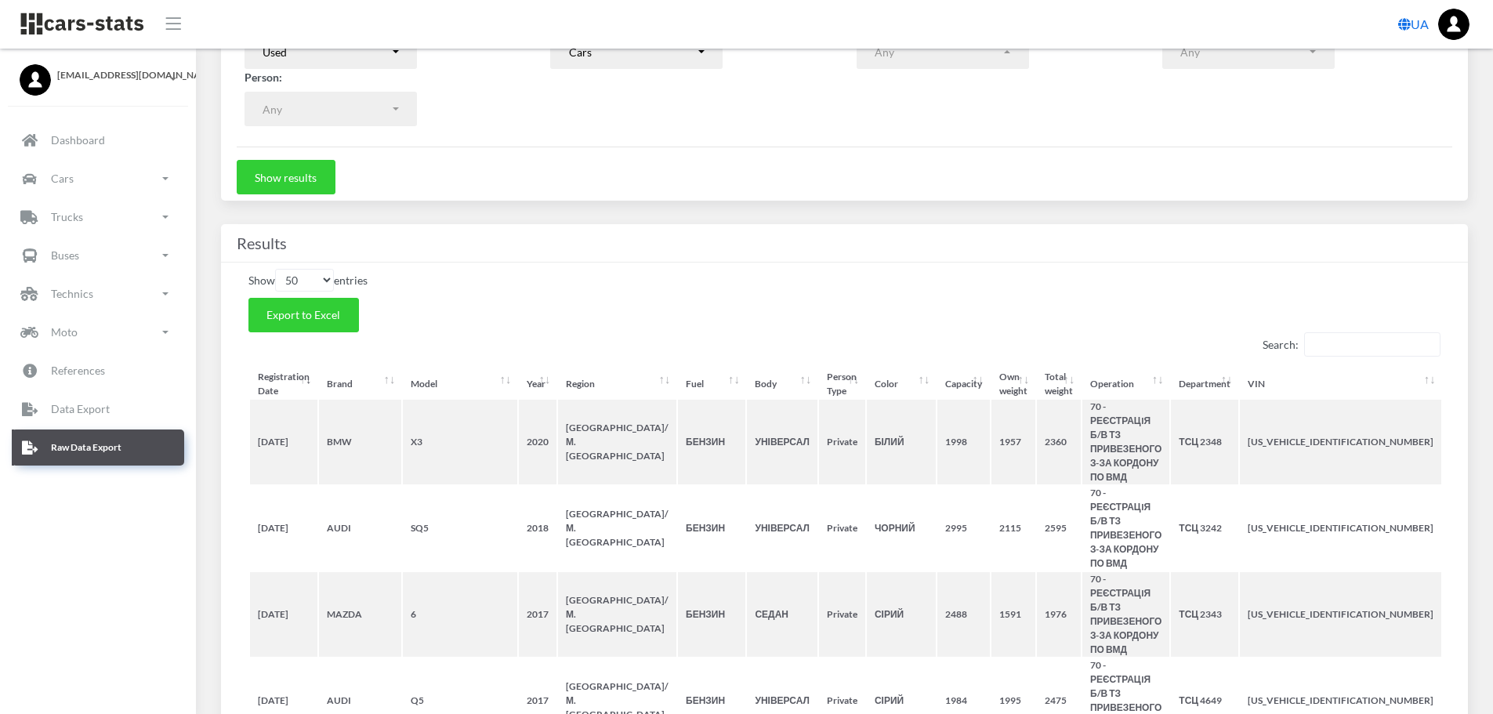
scroll to position [583, 0]
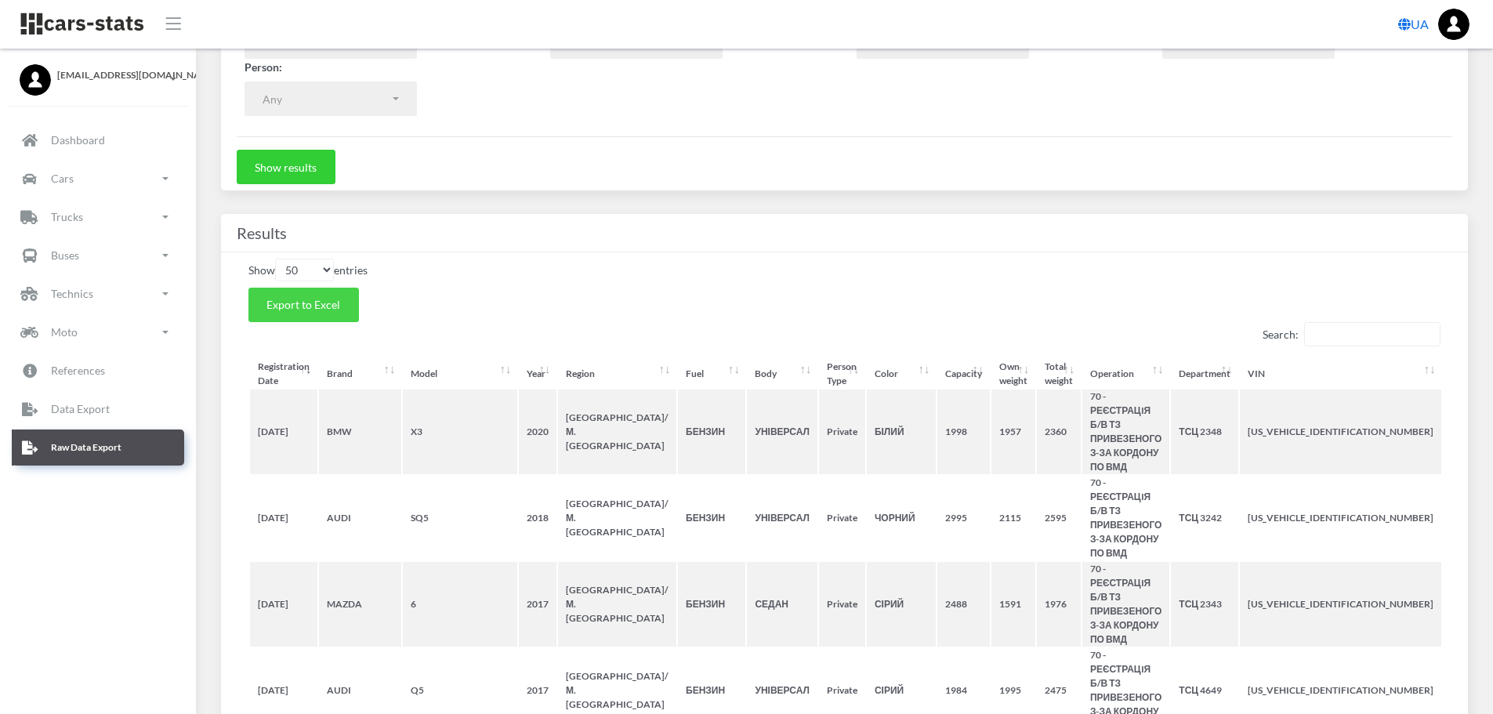
click at [317, 302] on span "Export to Excel" at bounding box center [303, 304] width 74 height 13
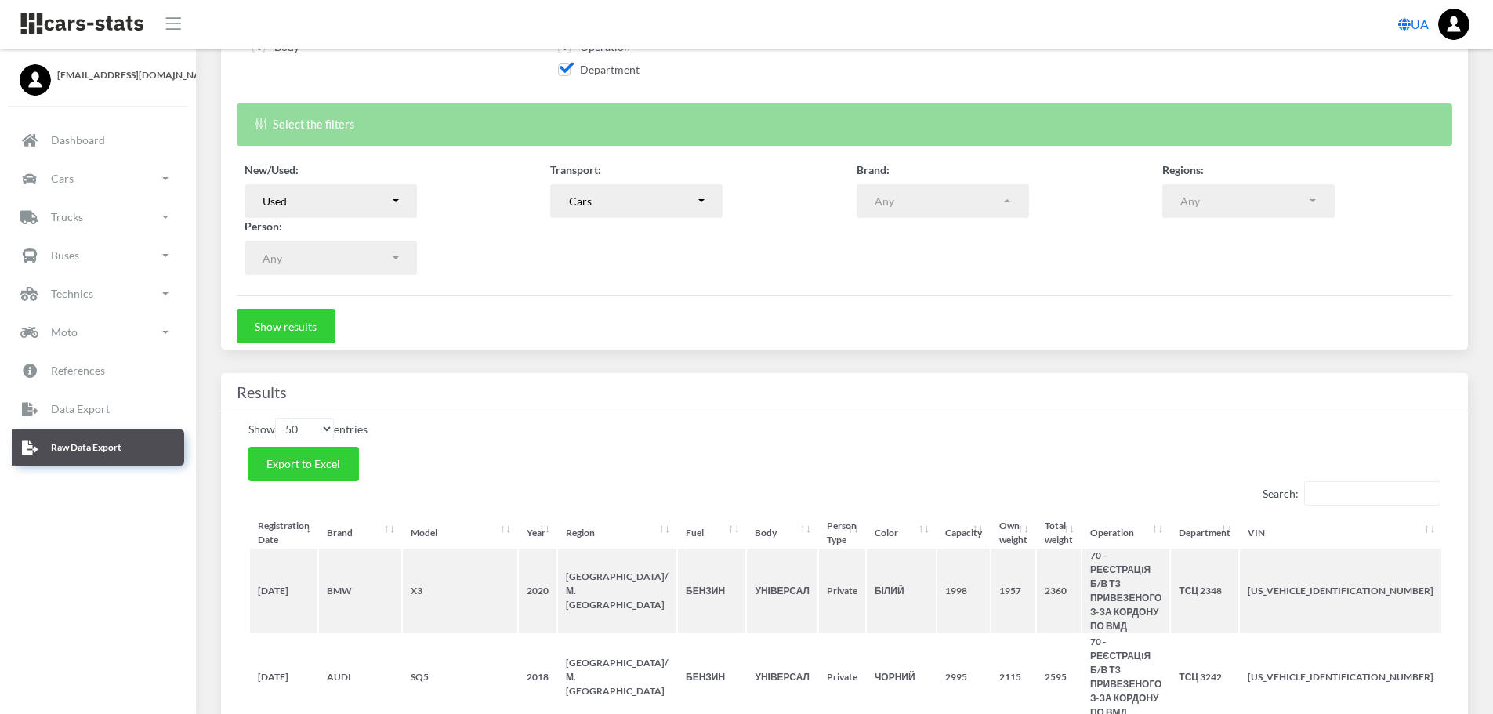
scroll to position [0, 0]
